Goal: Task Accomplishment & Management: Use online tool/utility

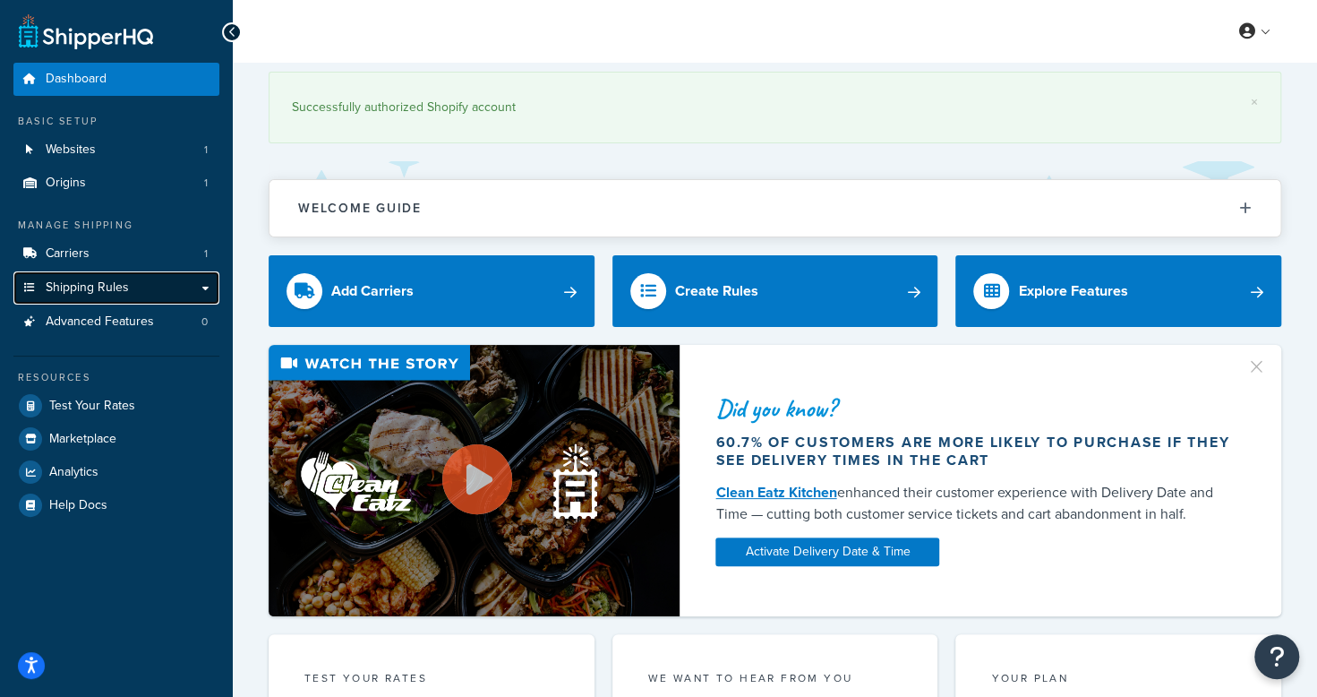
click at [175, 288] on link "Shipping Rules" at bounding box center [116, 287] width 206 height 33
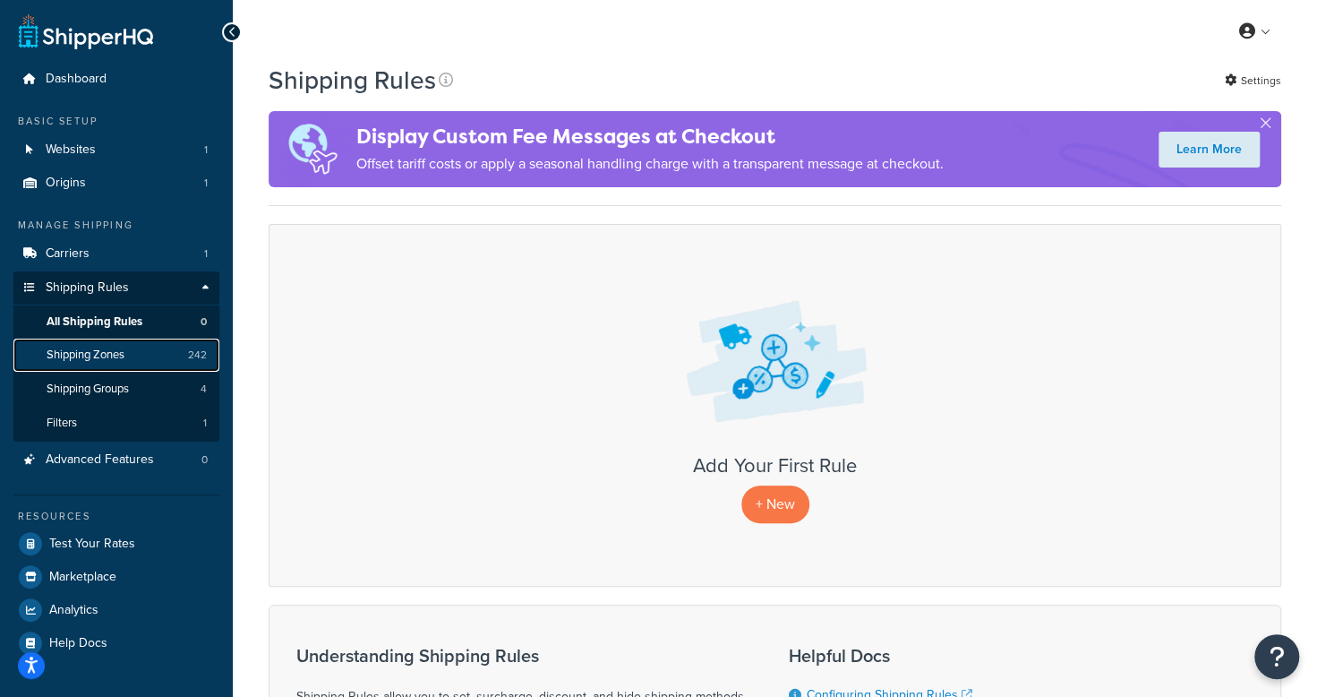
click at [152, 354] on link "Shipping Zones 242" at bounding box center [116, 354] width 206 height 33
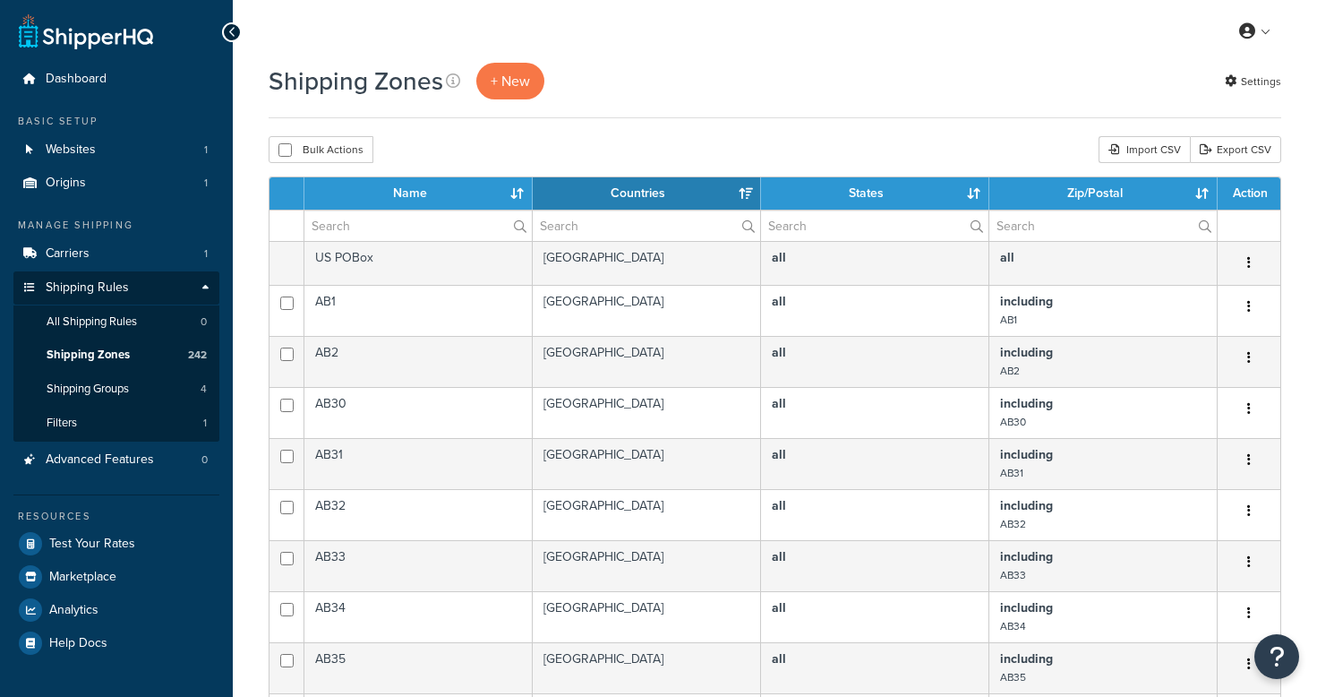
select select "15"
click at [119, 251] on link "Carriers 1" at bounding box center [116, 253] width 206 height 33
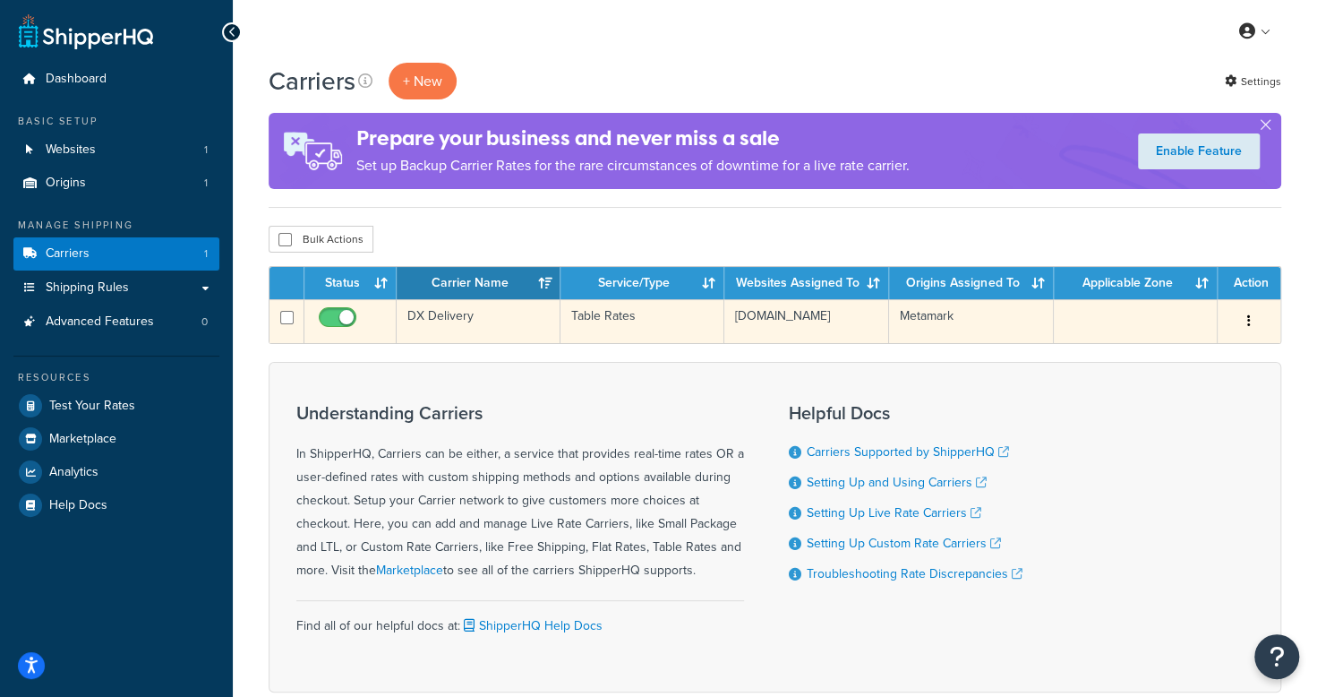
click at [457, 315] on td "DX Delivery" at bounding box center [479, 321] width 164 height 44
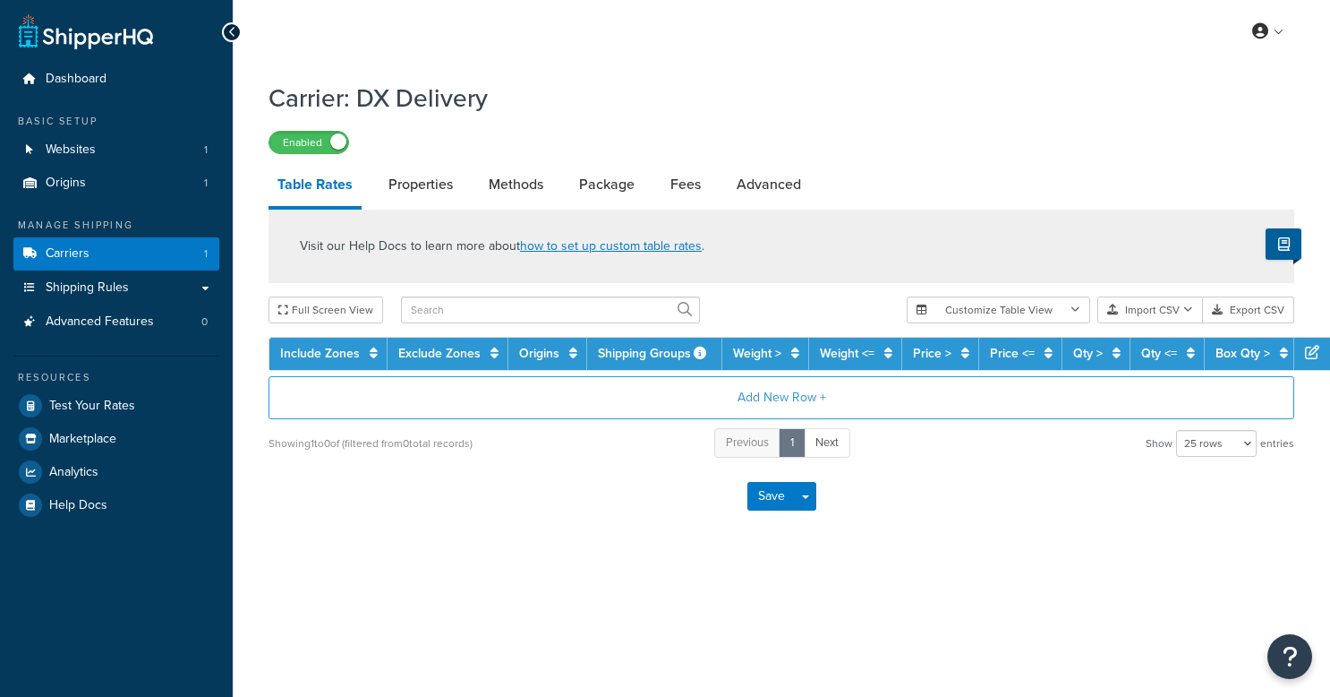
select select "25"
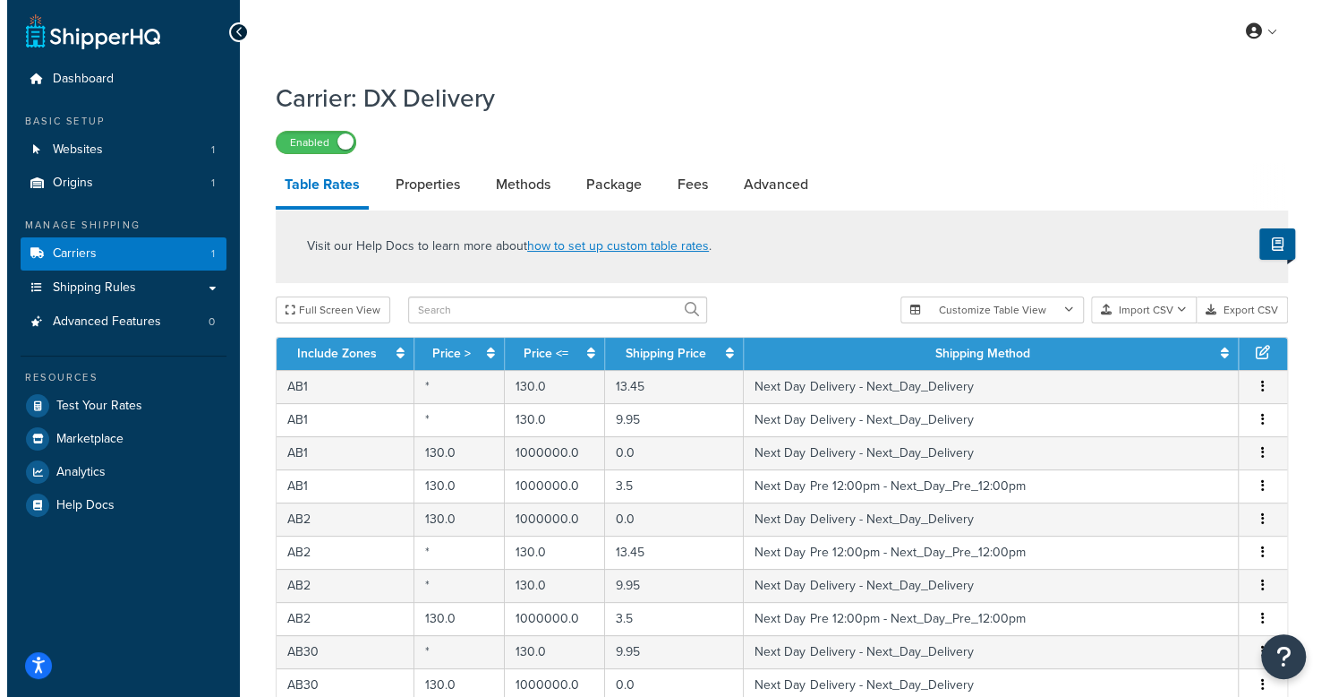
scroll to position [90, 0]
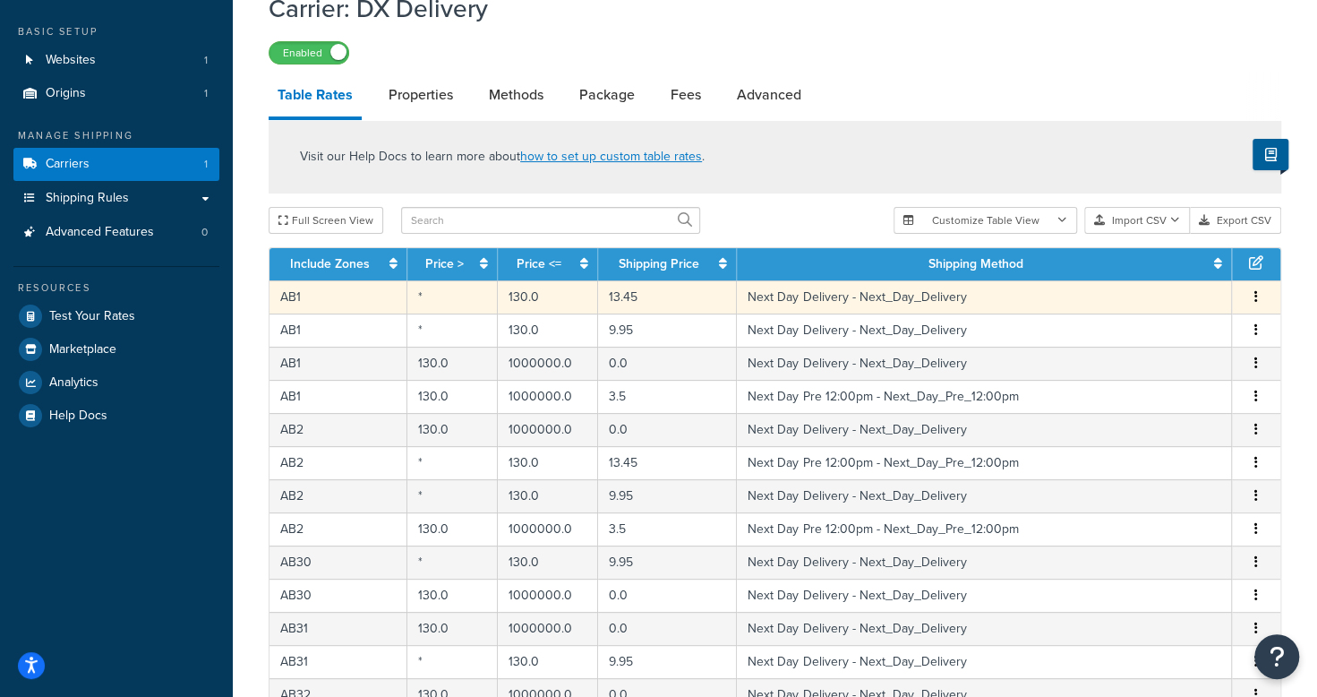
click at [974, 301] on td "Next Day Delivery - Next_Day_Delivery" at bounding box center [984, 296] width 495 height 33
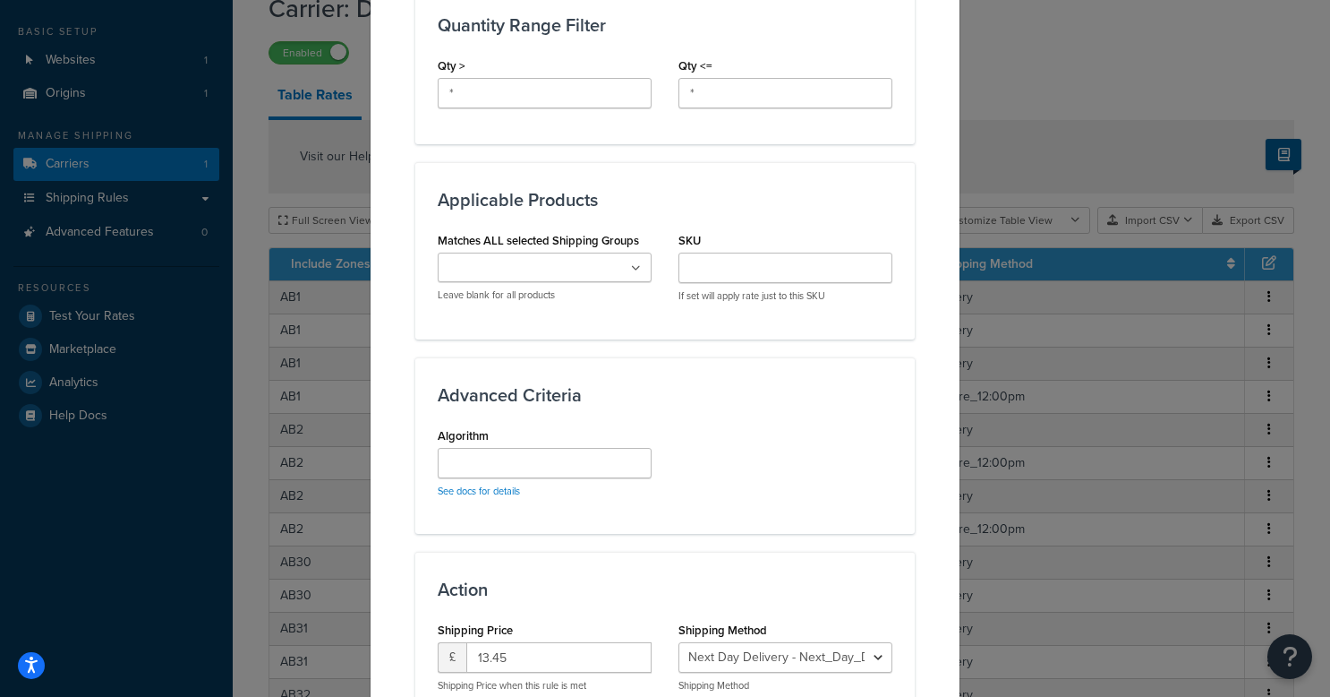
scroll to position [981, 0]
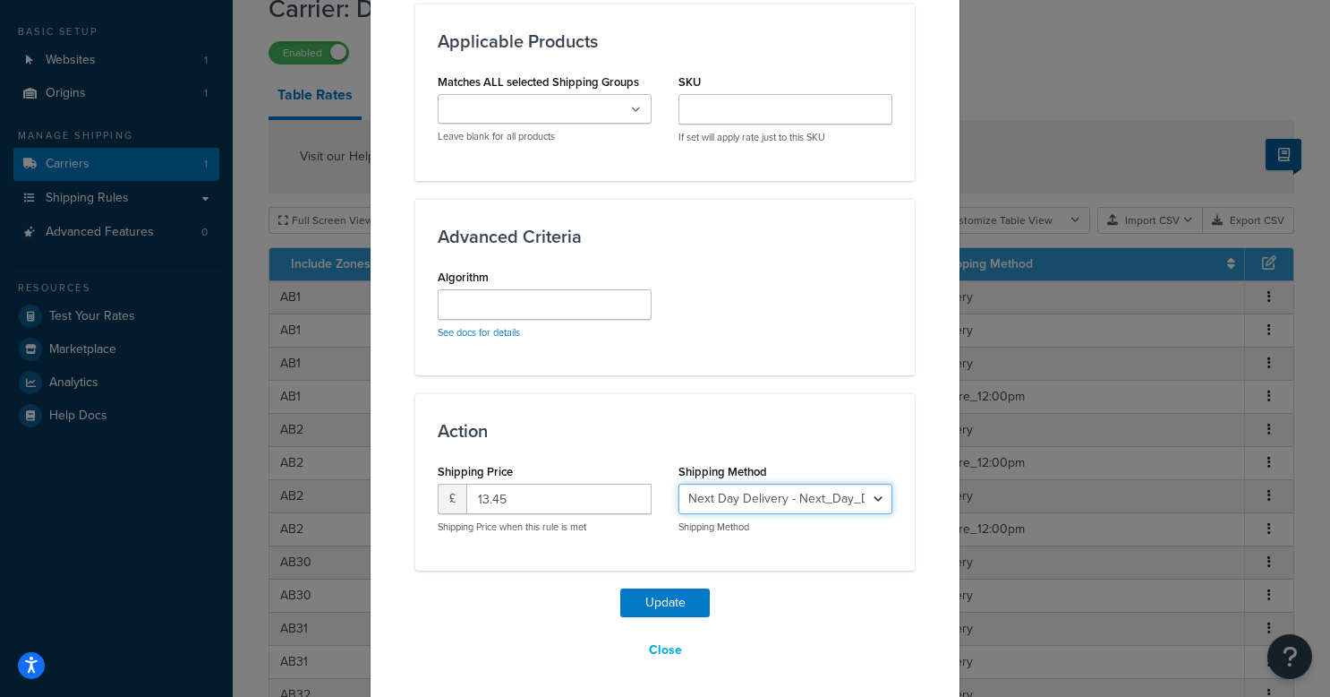
click at [827, 494] on select "Next Day Delivery - Next_Day_Delivery Next Day Pre 12:00pm - Next_Day_Pre_12:00…" at bounding box center [786, 498] width 214 height 30
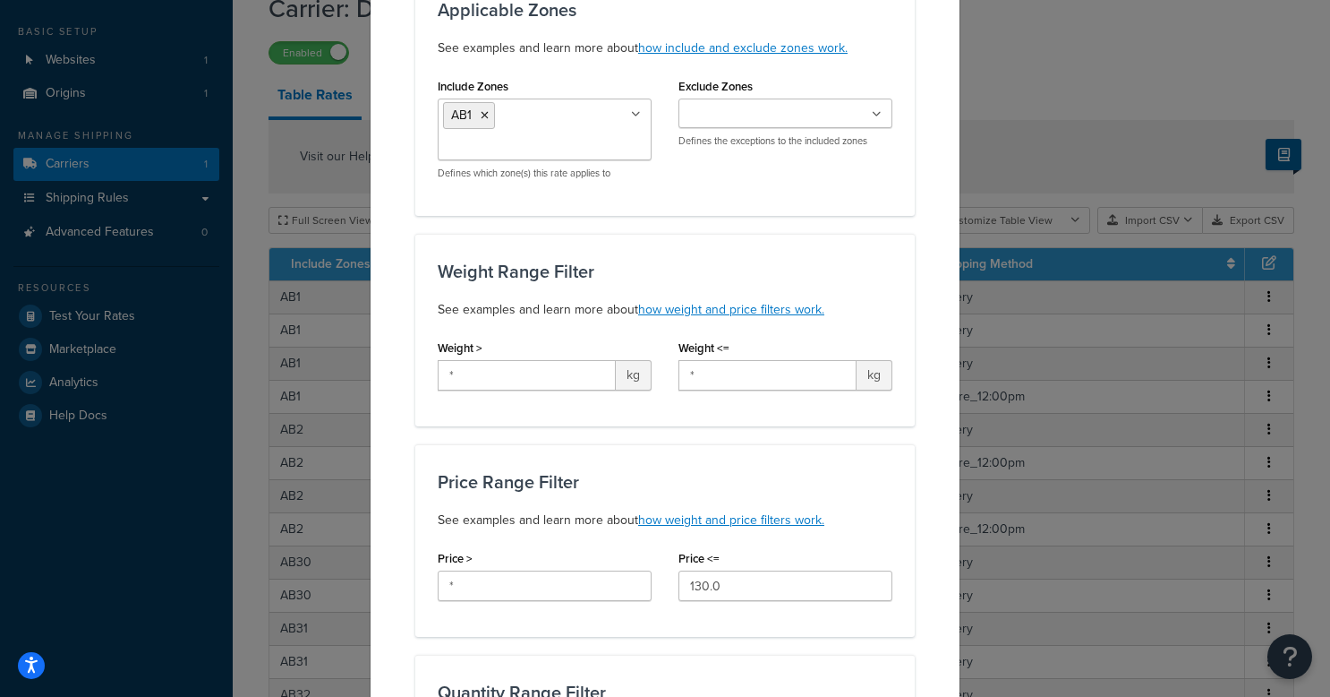
scroll to position [0, 0]
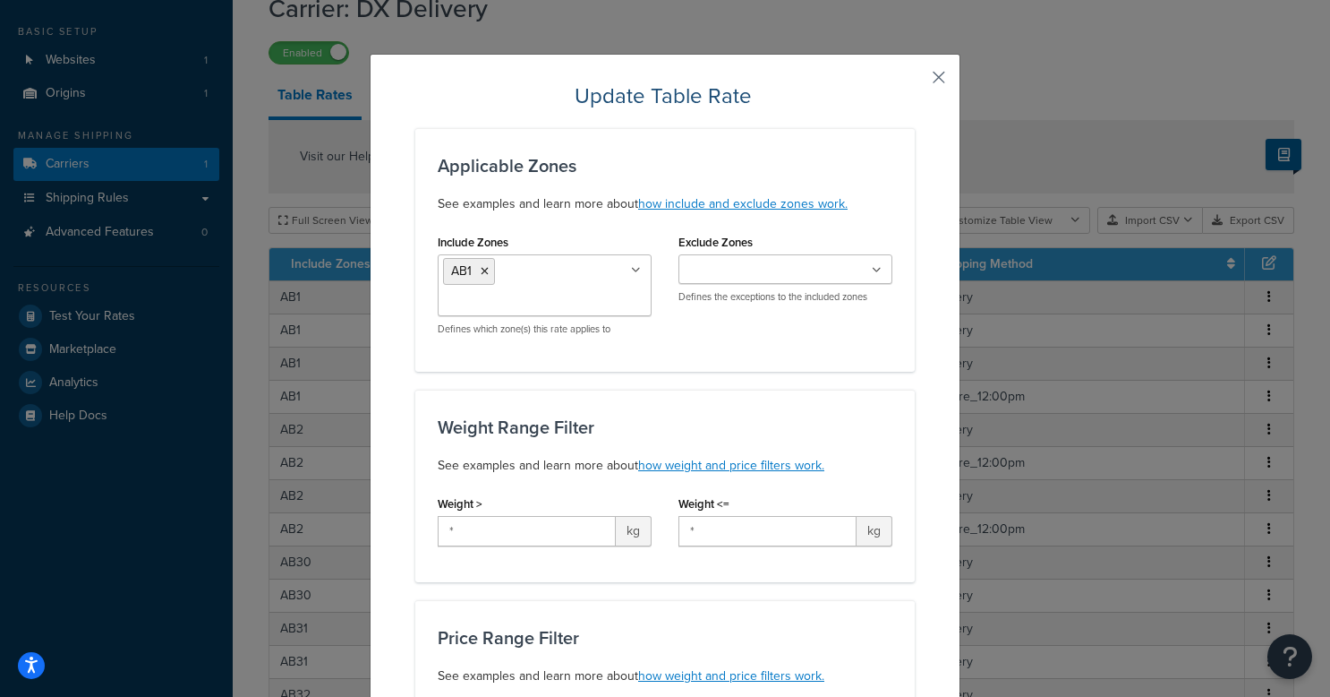
click at [915, 81] on button "button" at bounding box center [912, 83] width 4 height 4
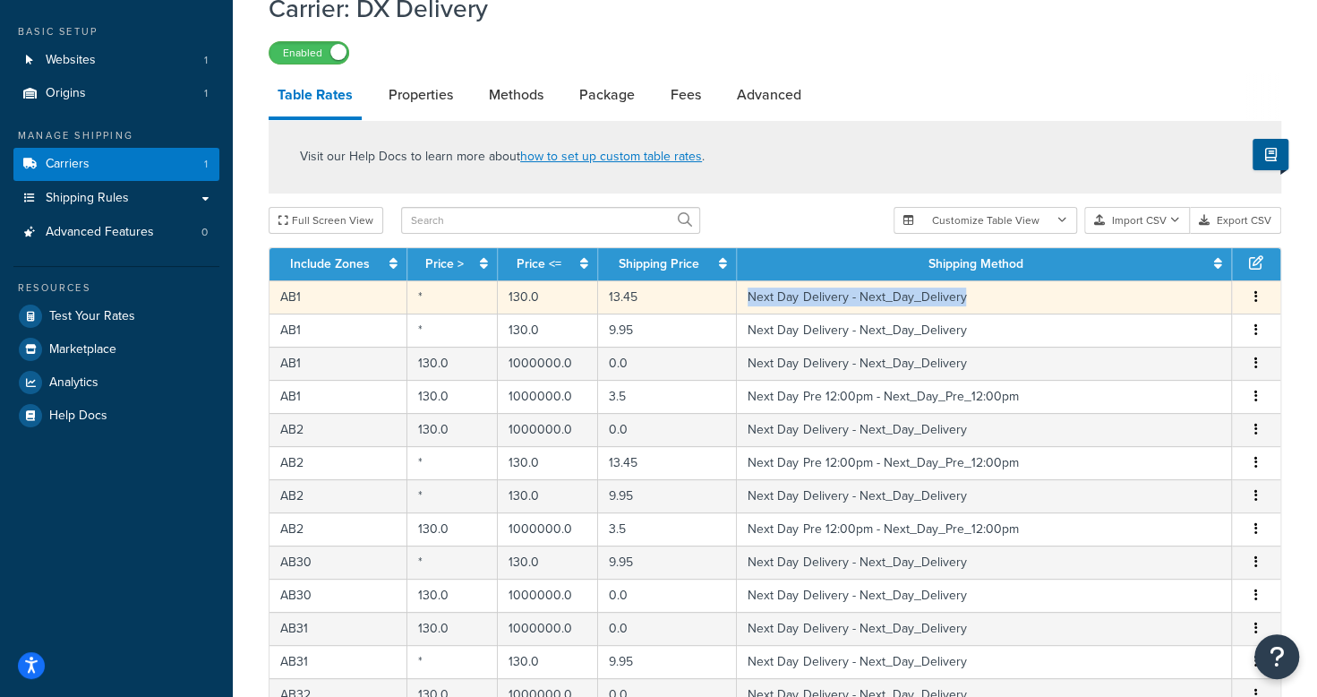
copy td "Next Day Delivery - Next_Day_Delivery"
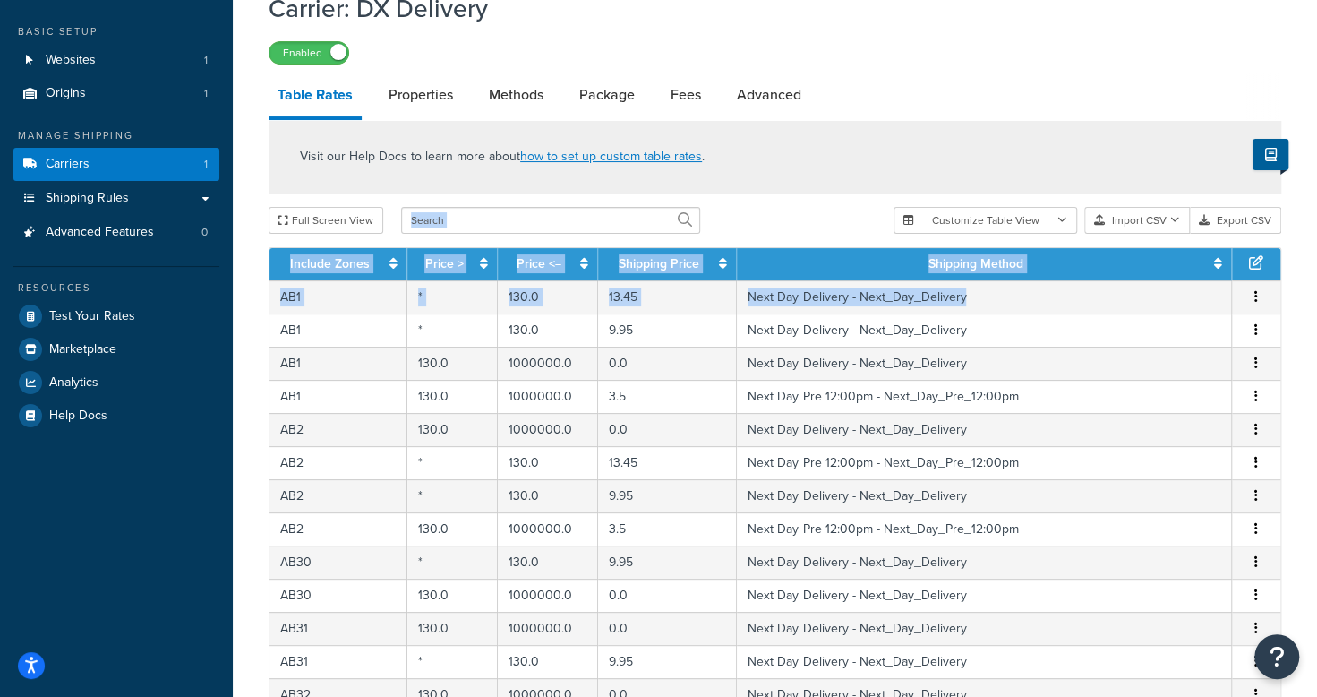
drag, startPoint x: 987, startPoint y: 300, endPoint x: 908, endPoint y: 147, distance: 172.6
click at [908, 147] on div "Visit our Help Docs to learn more about how to set up custom table rates . Full…" at bounding box center [774, 659] width 1039 height 1078
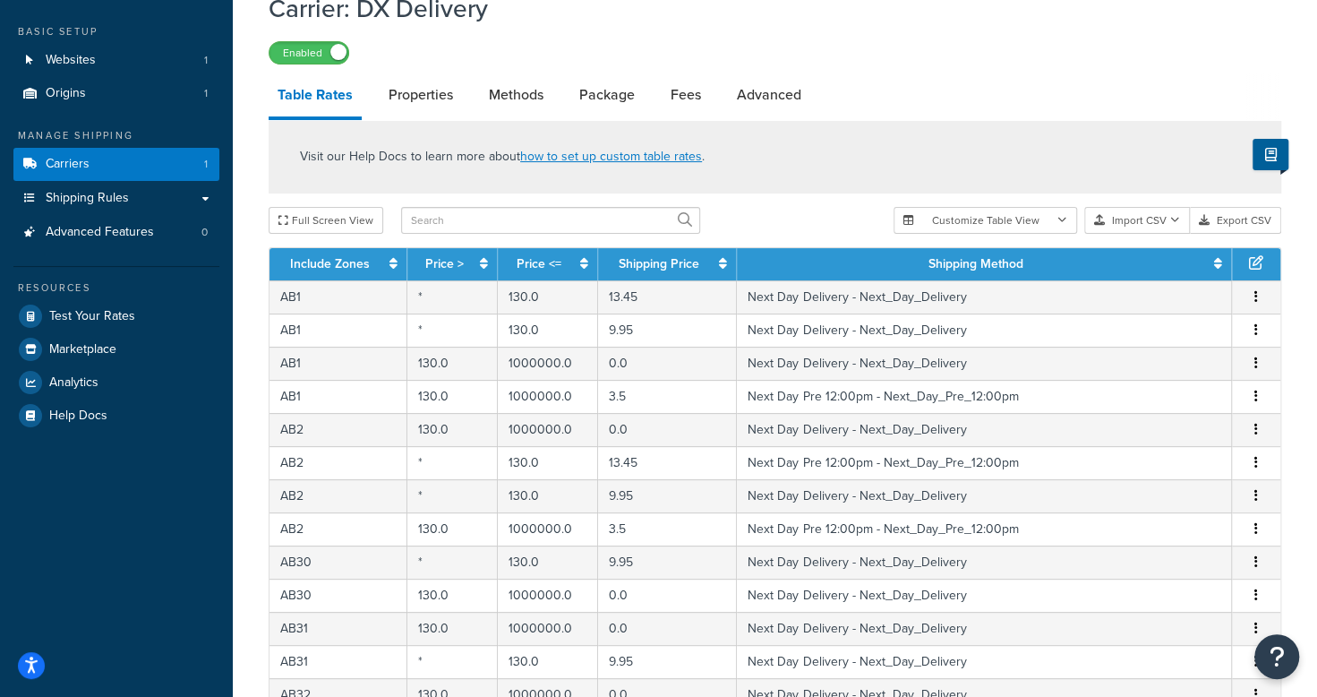
click at [840, 73] on div "Carrier: DX Delivery Enabled Table Rates Properties Methods Package Fees Advanc…" at bounding box center [775, 626] width 1013 height 1289
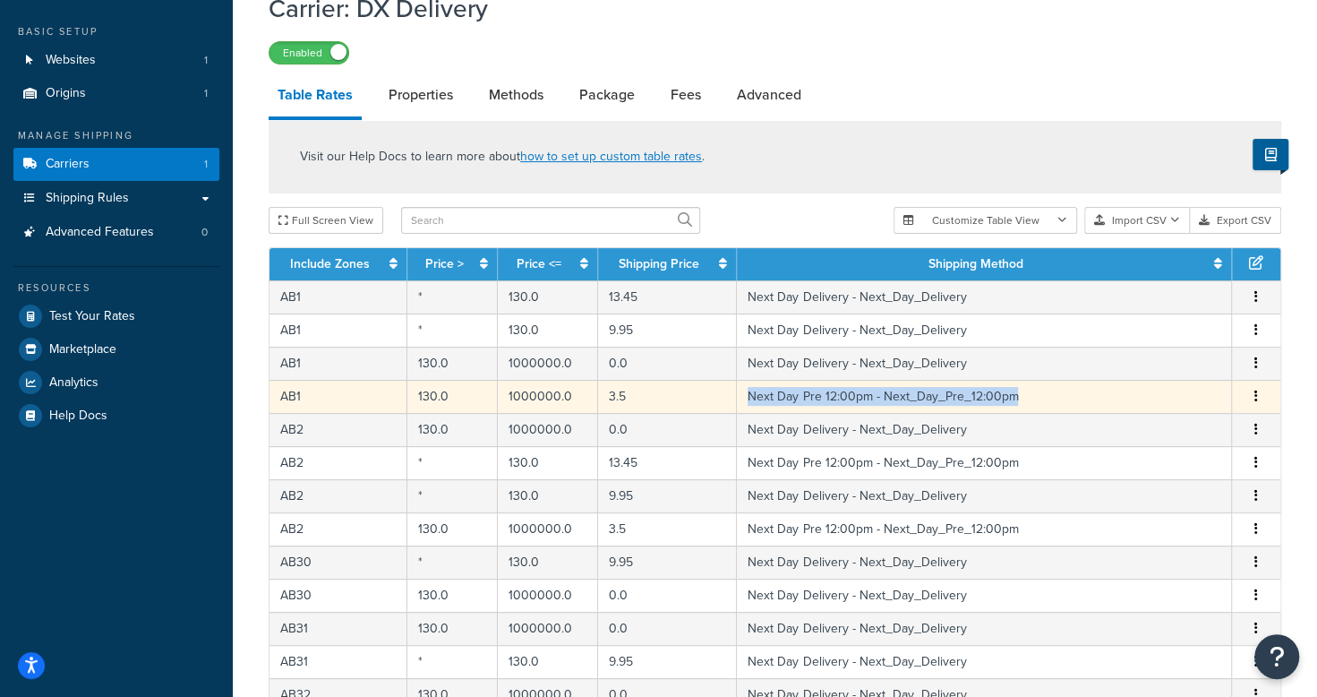
copy td "Next Day Pre 12:00pm - Next_Day_Pre_12:00pm"
drag, startPoint x: 1030, startPoint y: 397, endPoint x: 745, endPoint y: 403, distance: 285.6
click at [745, 403] on td "Next Day Pre 12:00pm - Next_Day_Pre_12:00pm" at bounding box center [984, 396] width 495 height 33
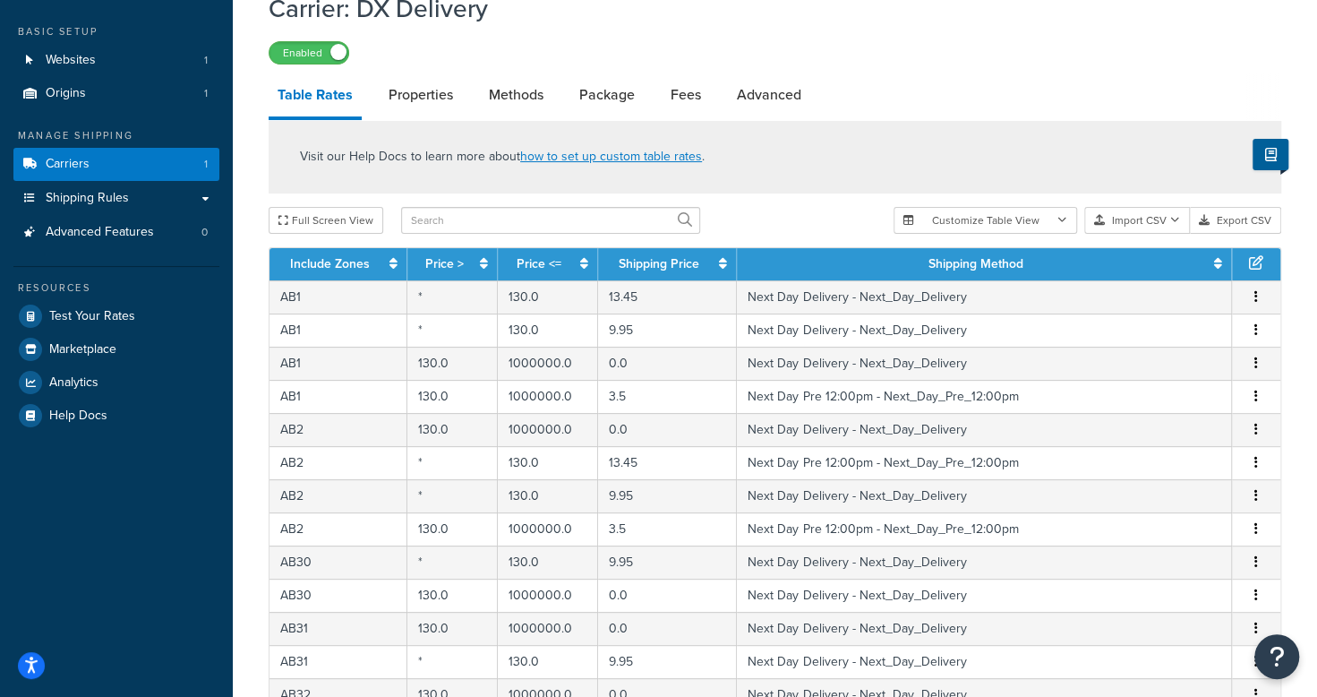
click at [841, 122] on div "Visit our Help Docs to learn more about how to set up custom table rates ." at bounding box center [775, 156] width 1013 height 73
select select "181276"
